Goal: Navigation & Orientation: Find specific page/section

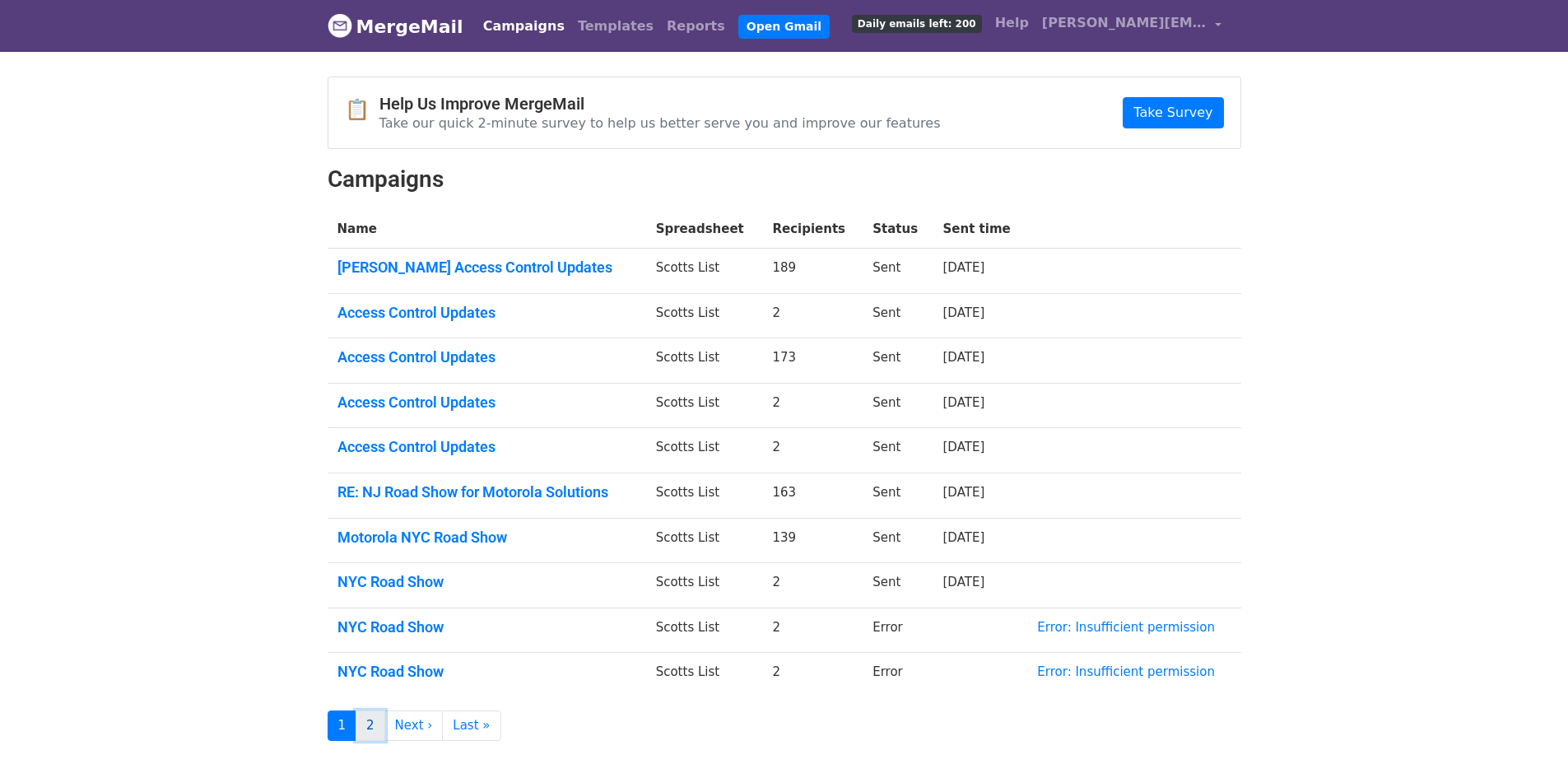
click at [377, 735] on link "2" at bounding box center [370, 726] width 30 height 30
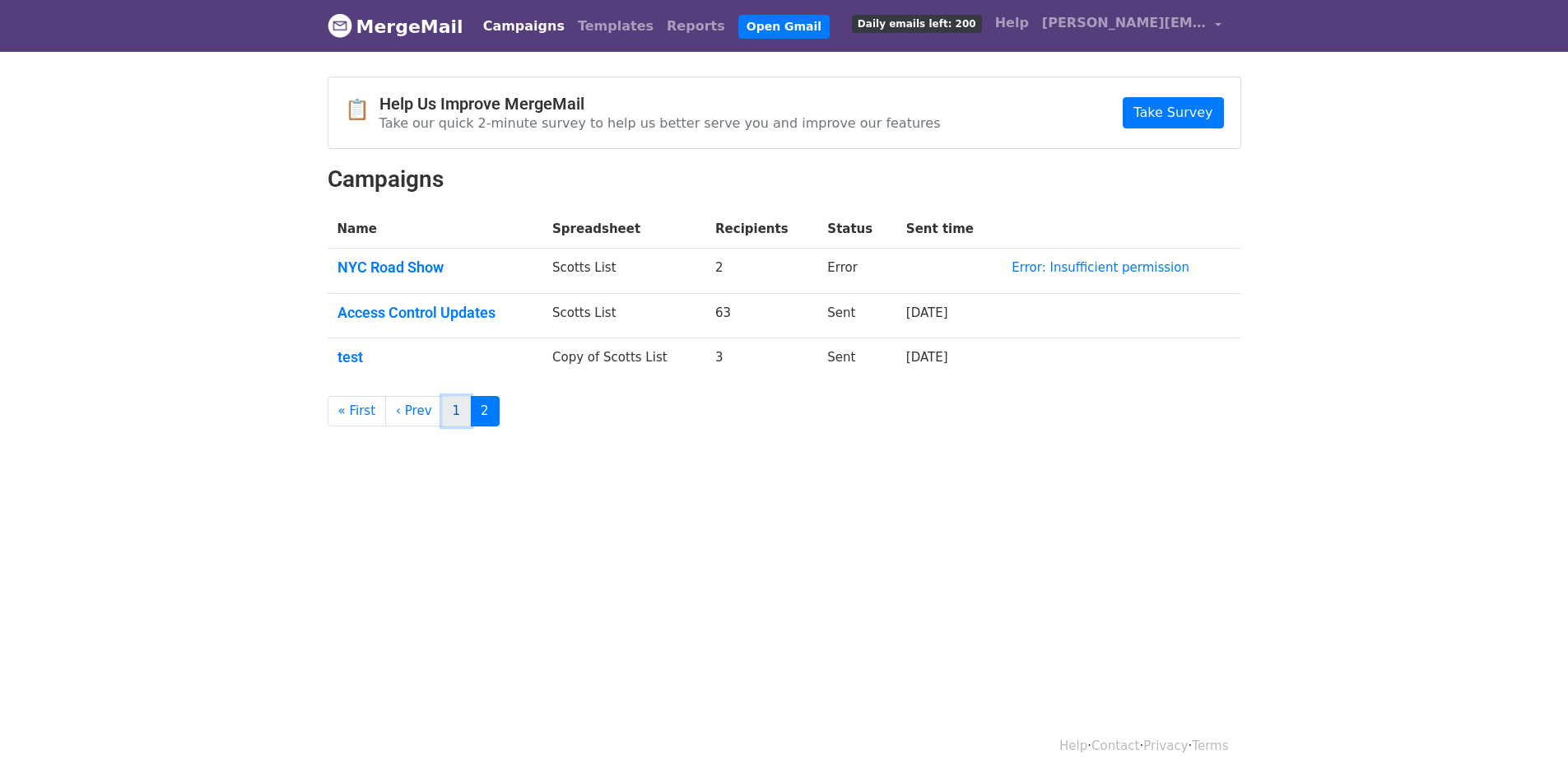
click at [442, 417] on link "1" at bounding box center [457, 411] width 30 height 30
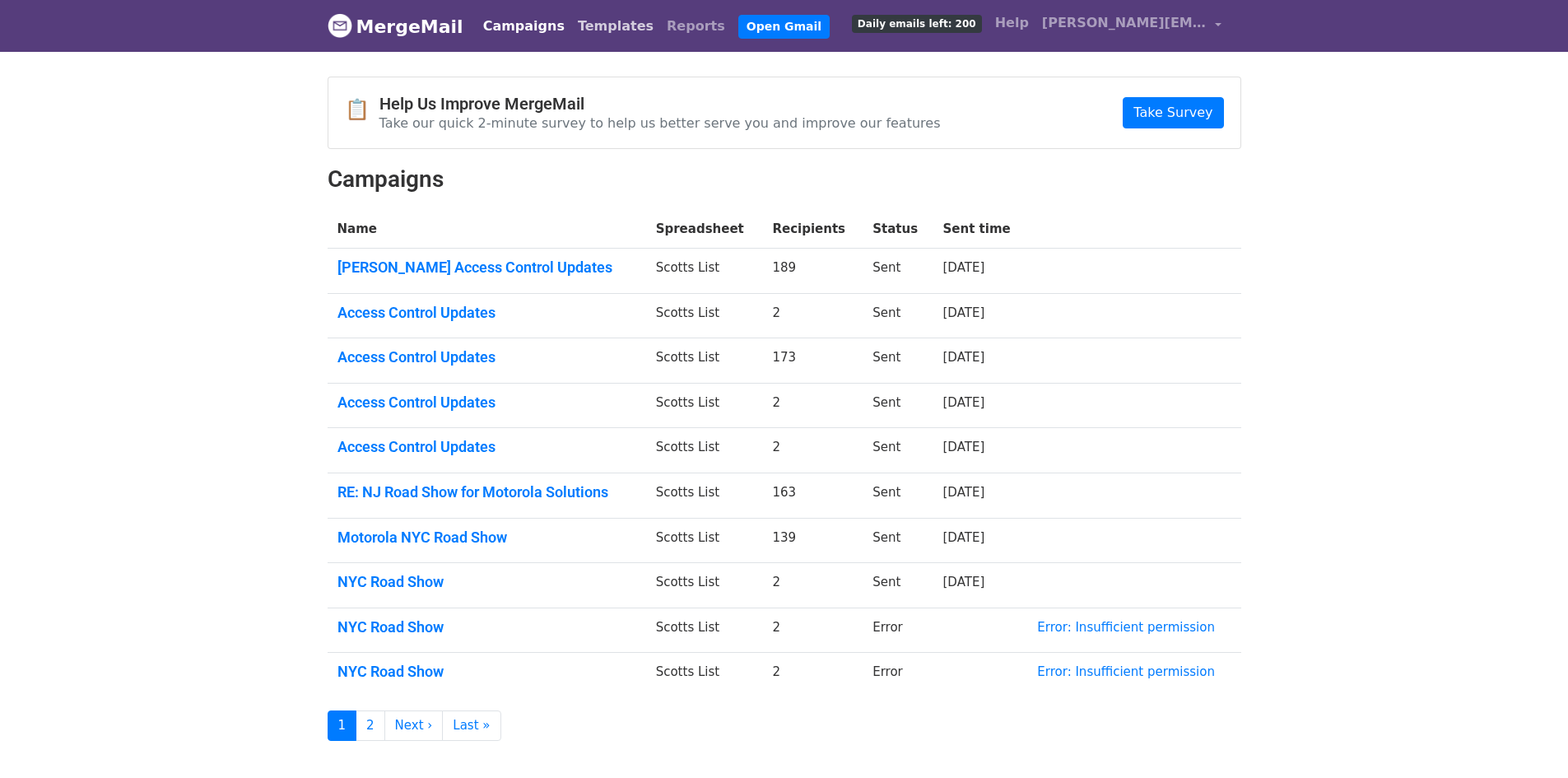
click at [597, 25] on link "Templates" at bounding box center [615, 26] width 89 height 33
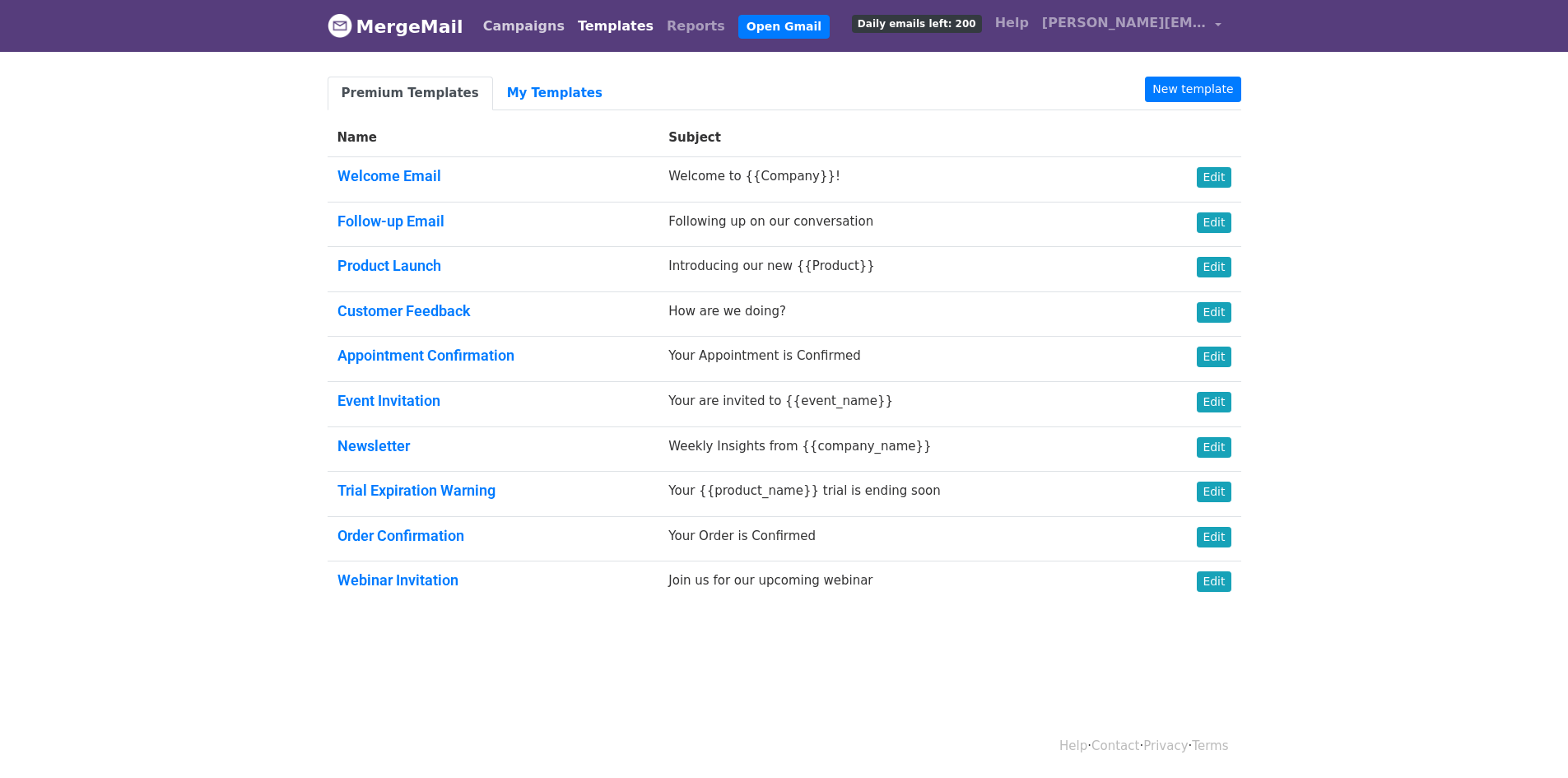
click at [524, 27] on link "Campaigns" at bounding box center [524, 26] width 95 height 33
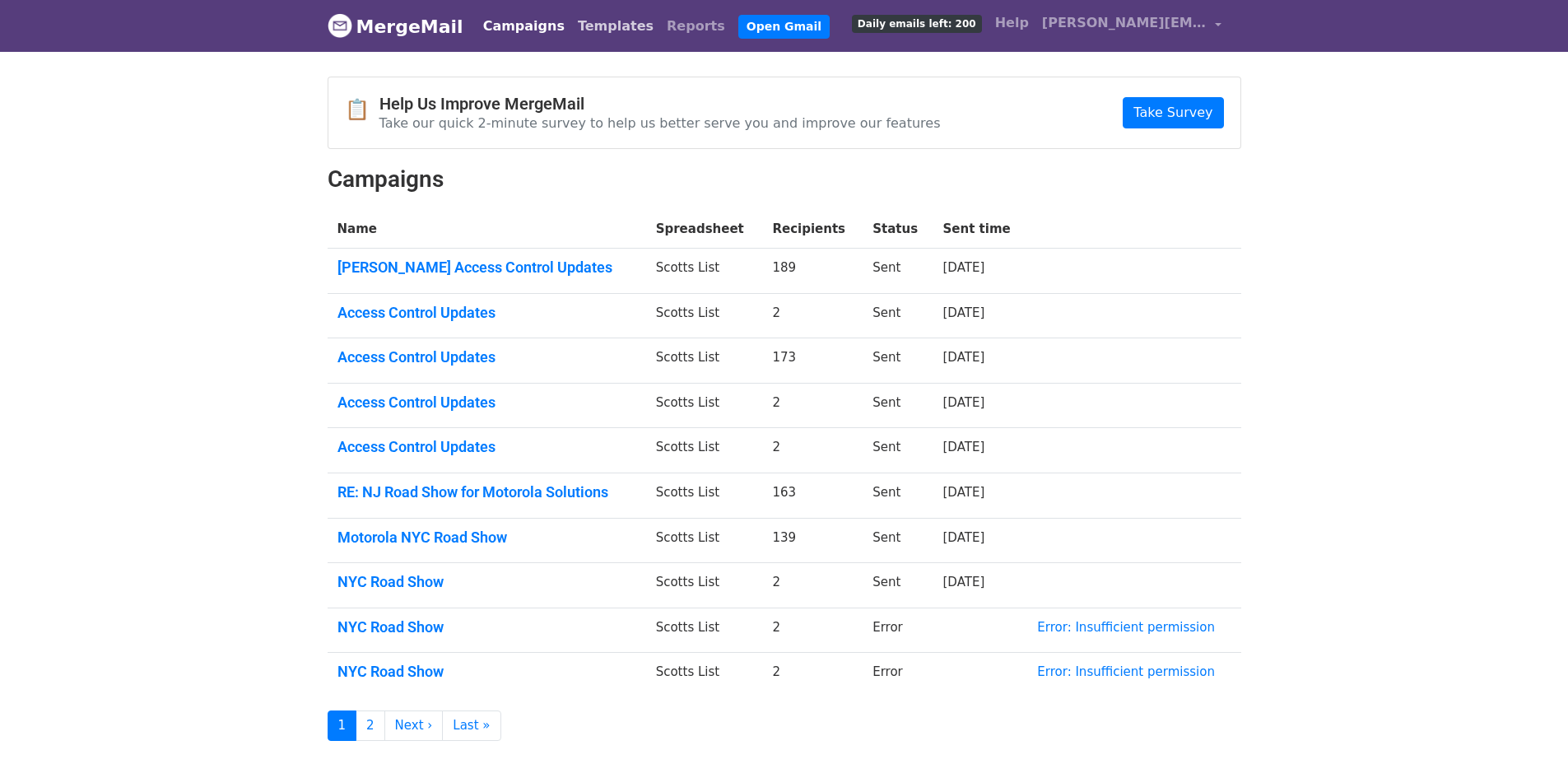
click at [571, 20] on link "Templates" at bounding box center [615, 26] width 89 height 33
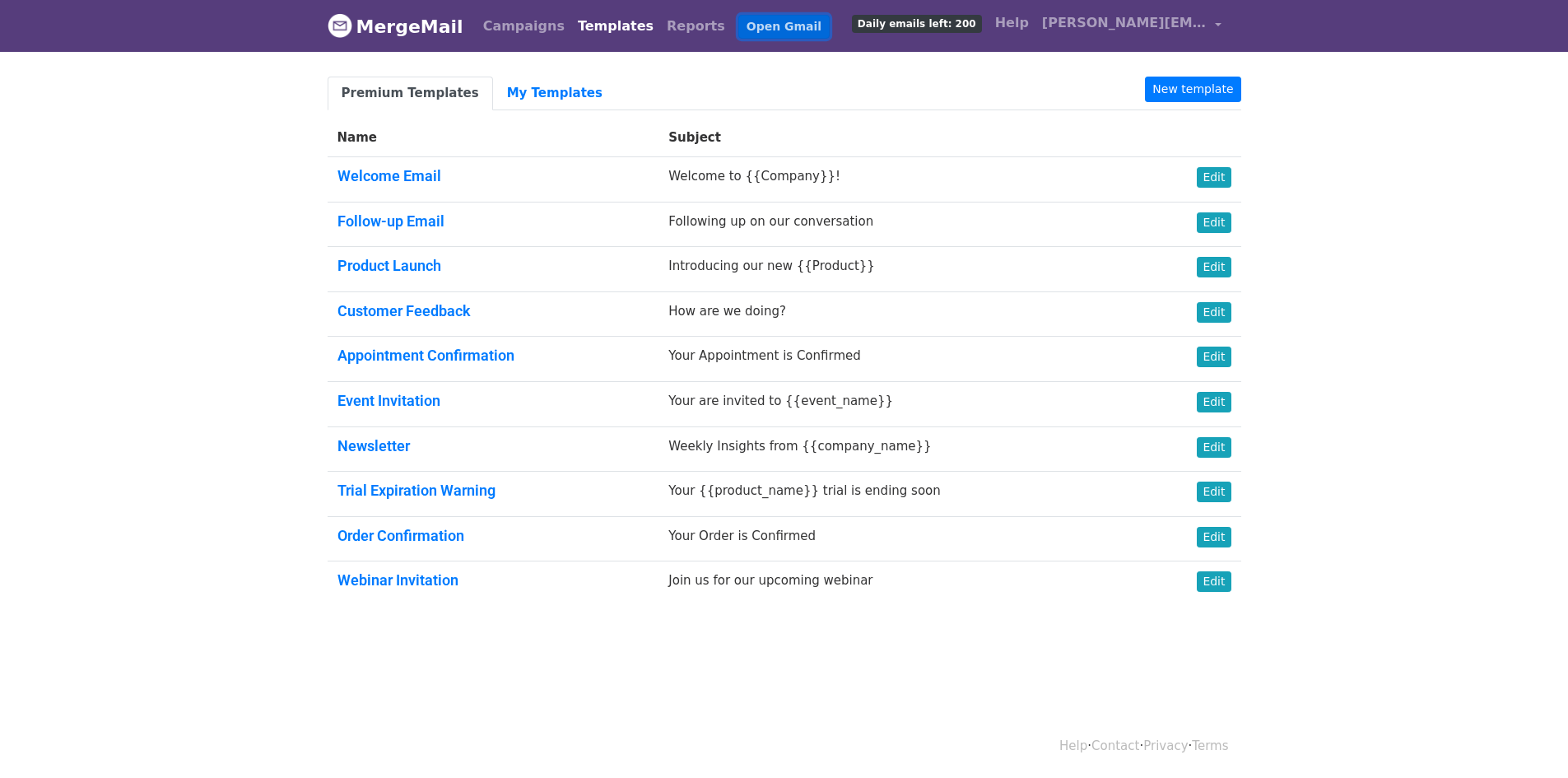
click at [740, 21] on link "Open Gmail" at bounding box center [784, 27] width 91 height 24
